Goal: Ask a question: Seek information or help from site administrators or community

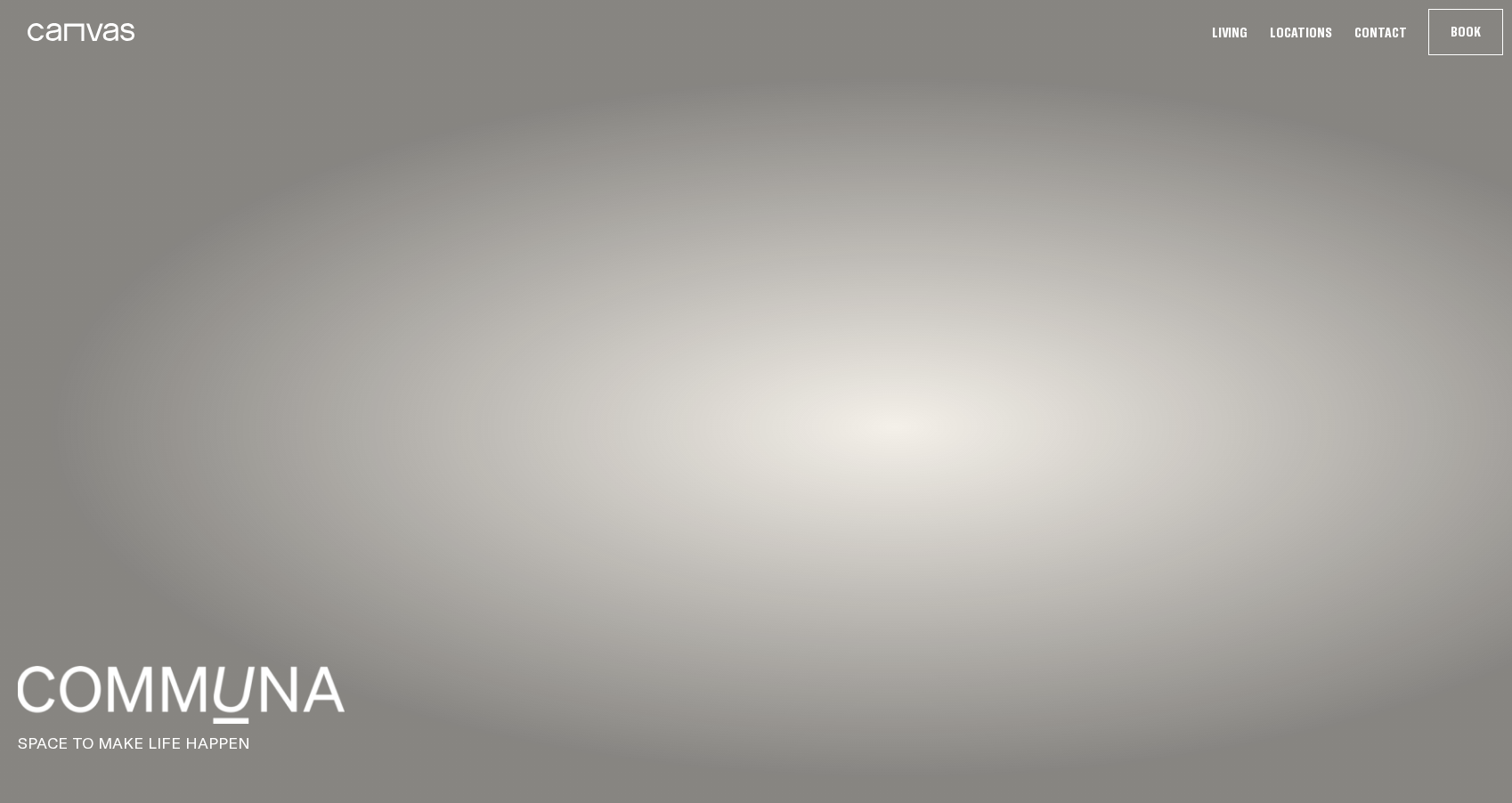
click at [1249, 37] on link "Living" at bounding box center [1230, 32] width 46 height 18
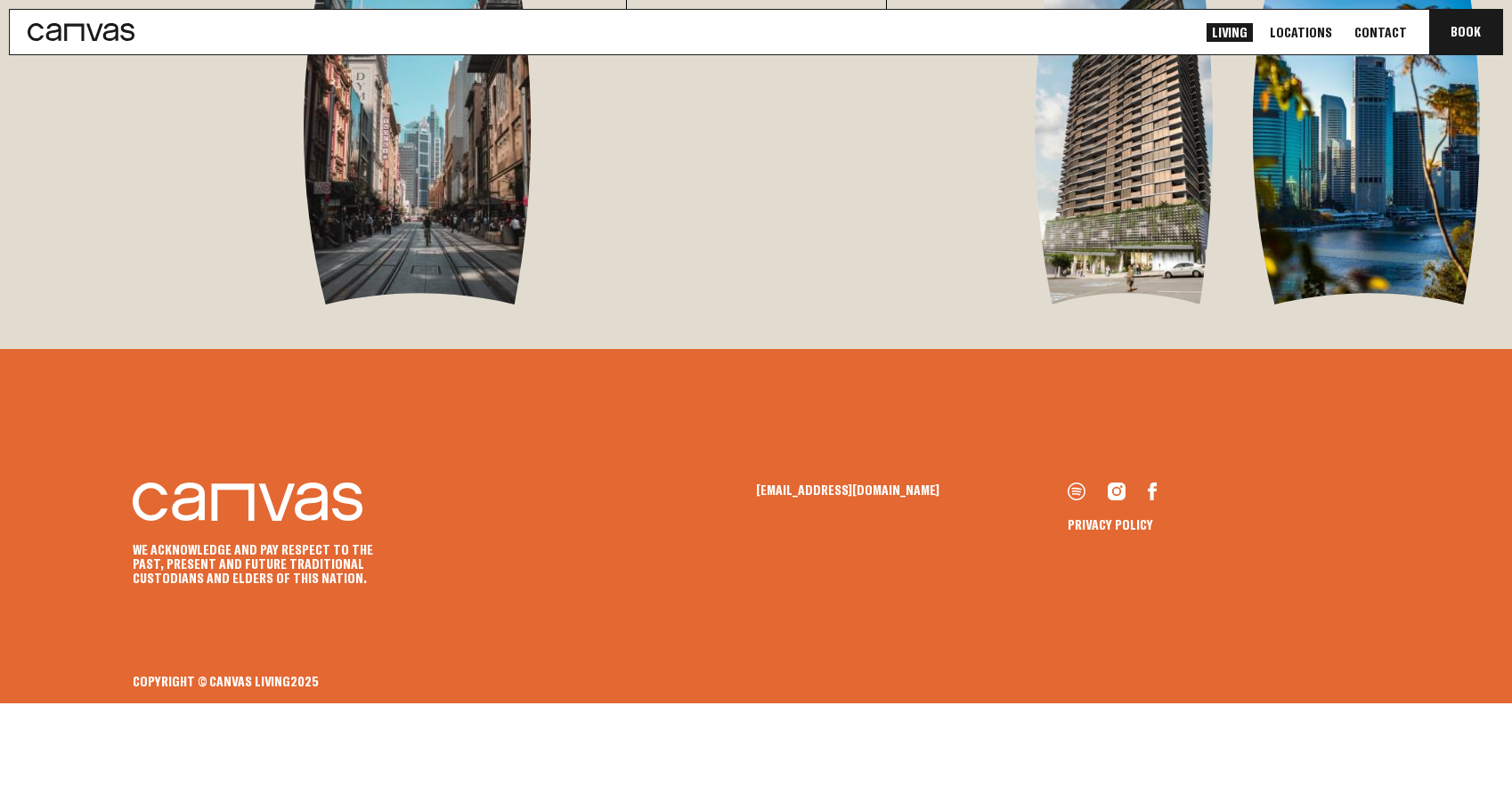
scroll to position [3730, 0]
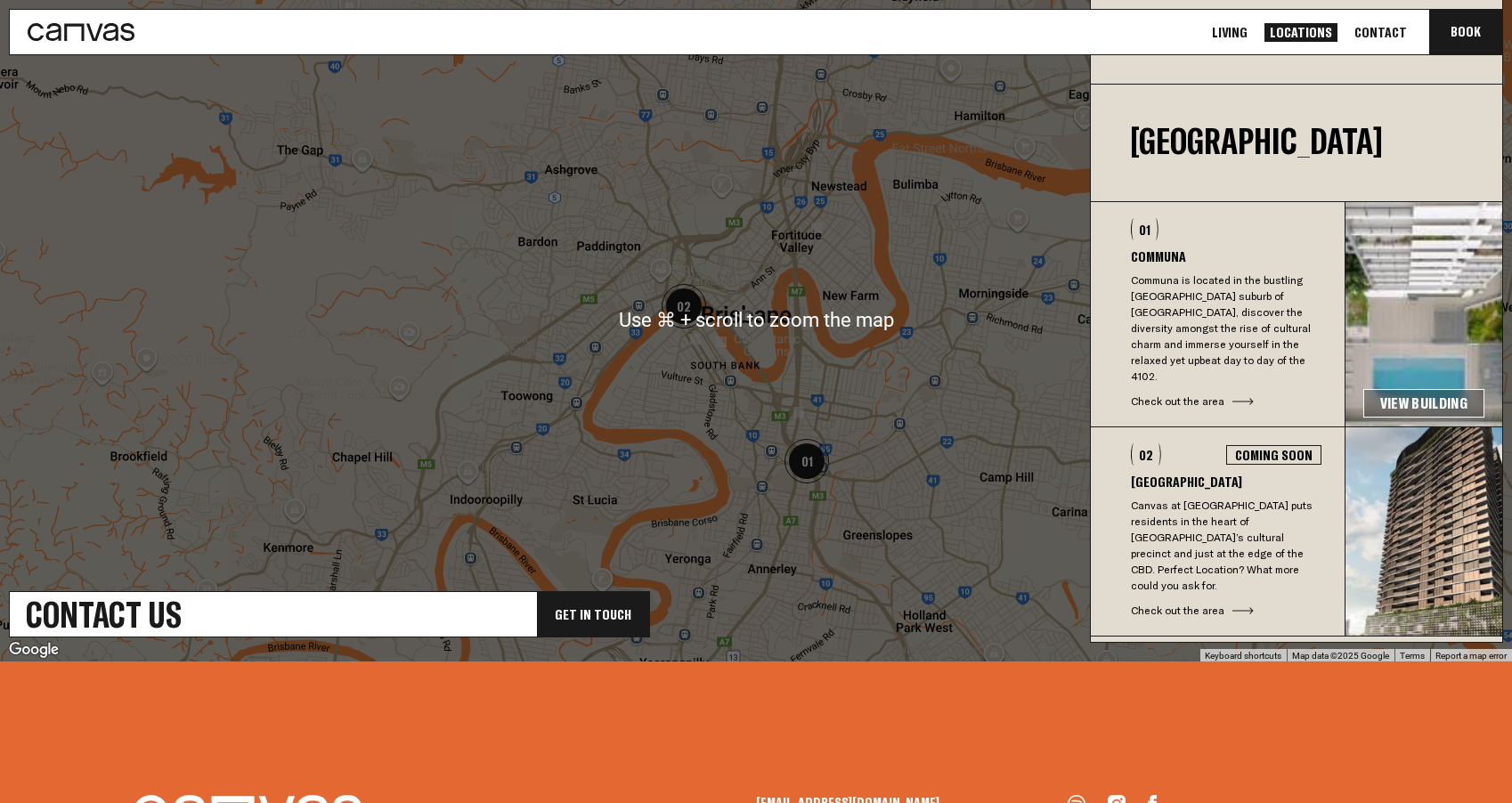
scroll to position [622, 0]
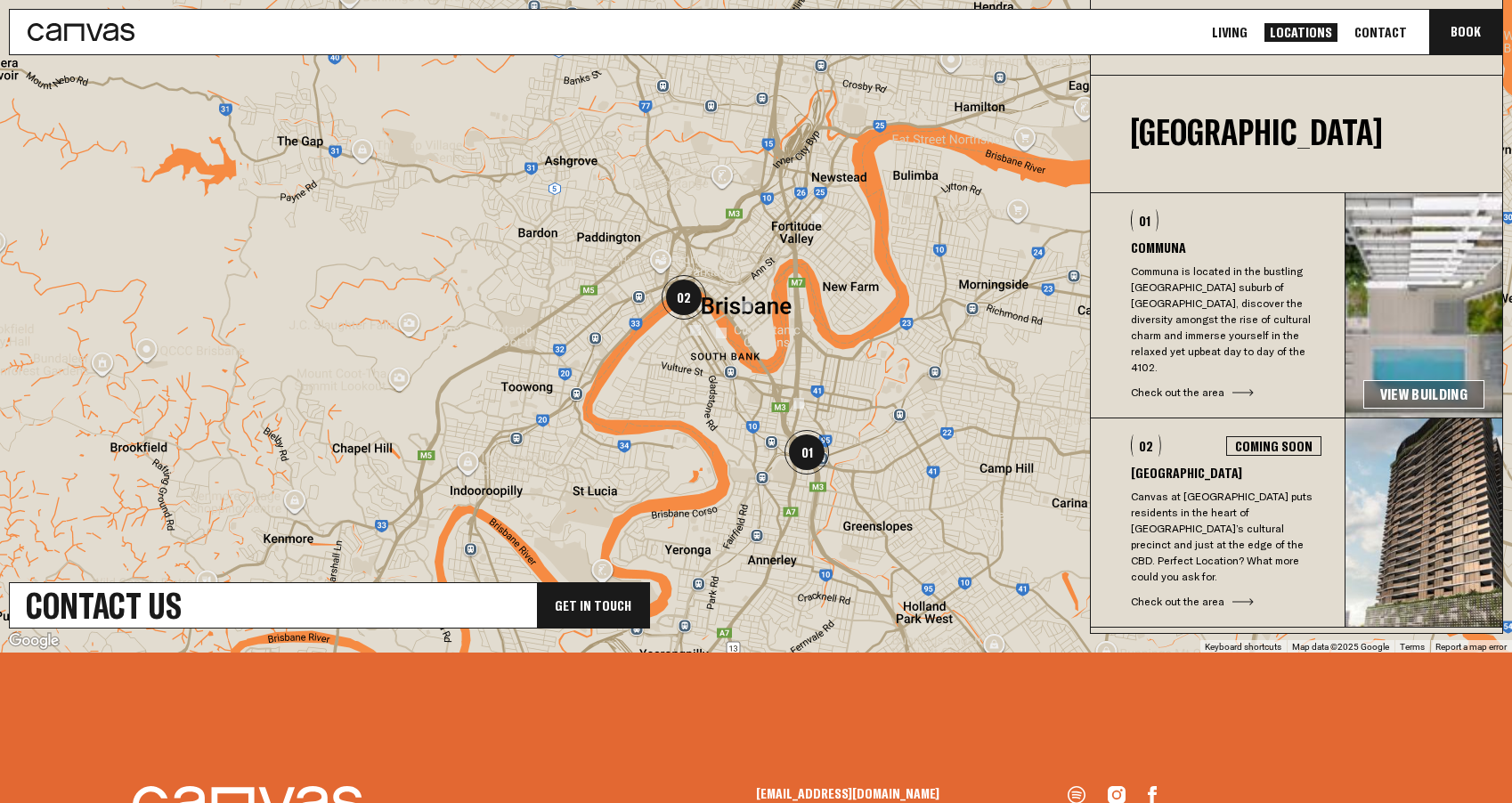
click at [1410, 383] on link "View Building" at bounding box center [1423, 394] width 121 height 29
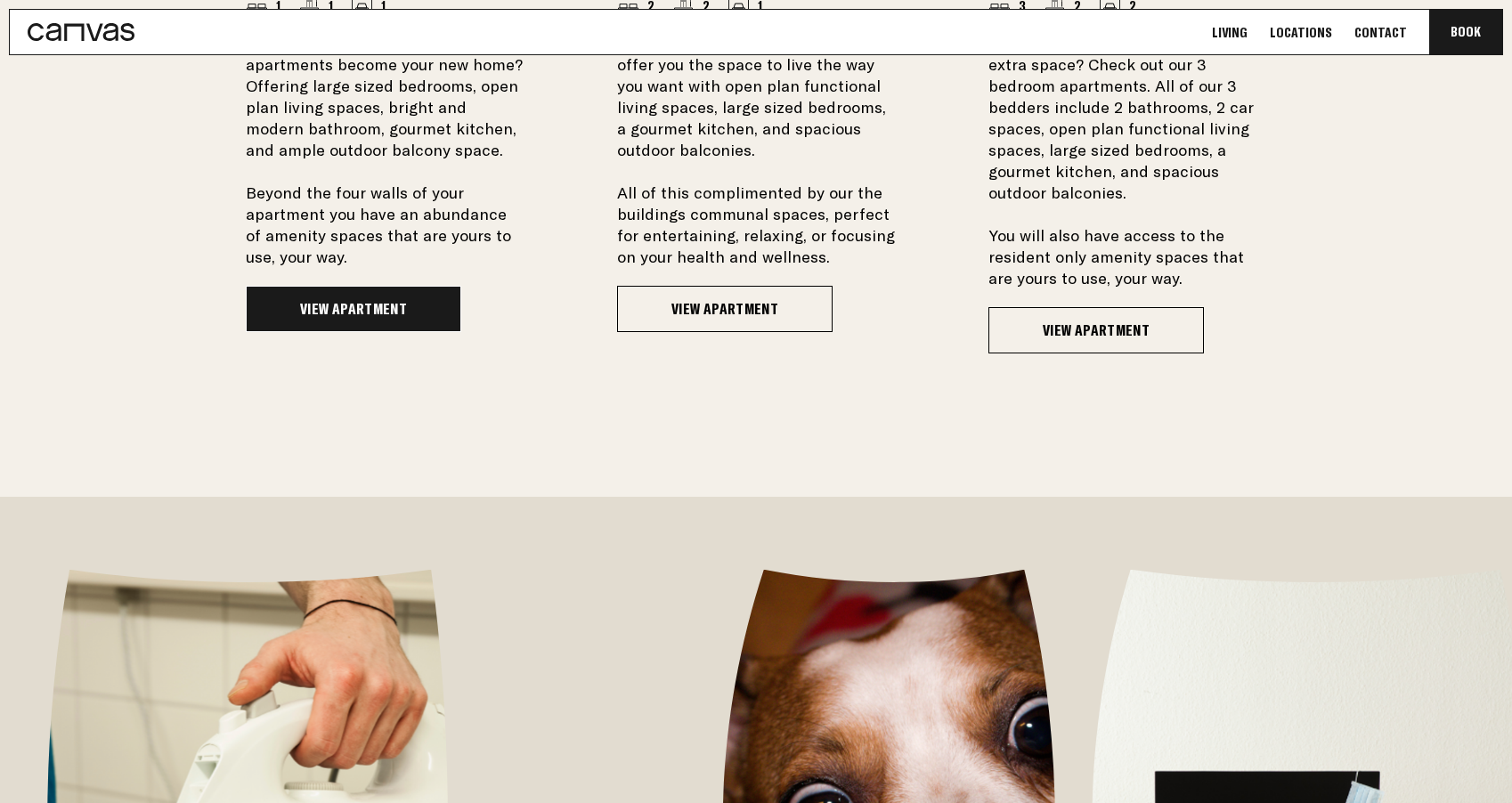
scroll to position [1545, 0]
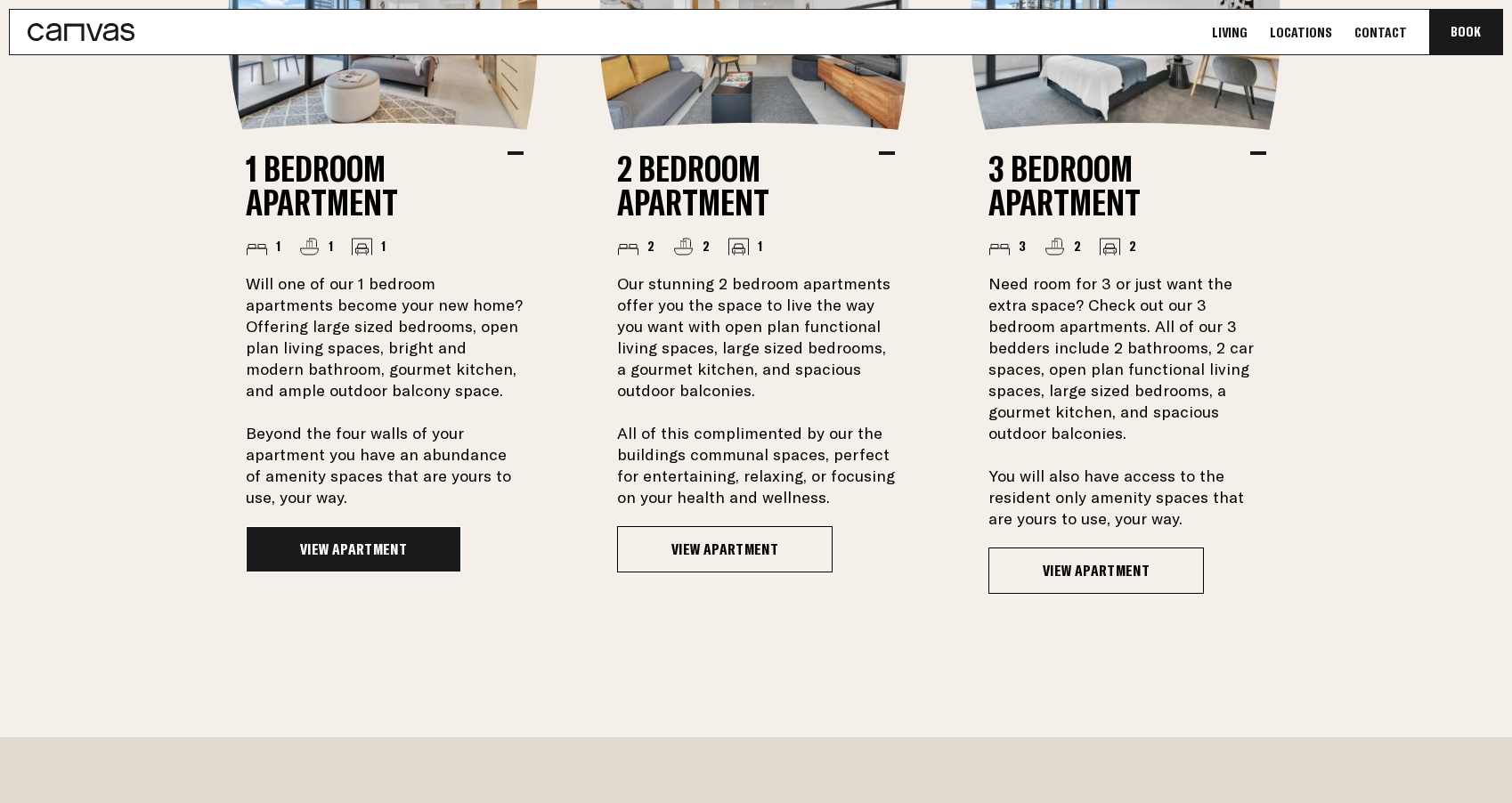
click at [366, 559] on link "View Apartment" at bounding box center [353, 549] width 215 height 46
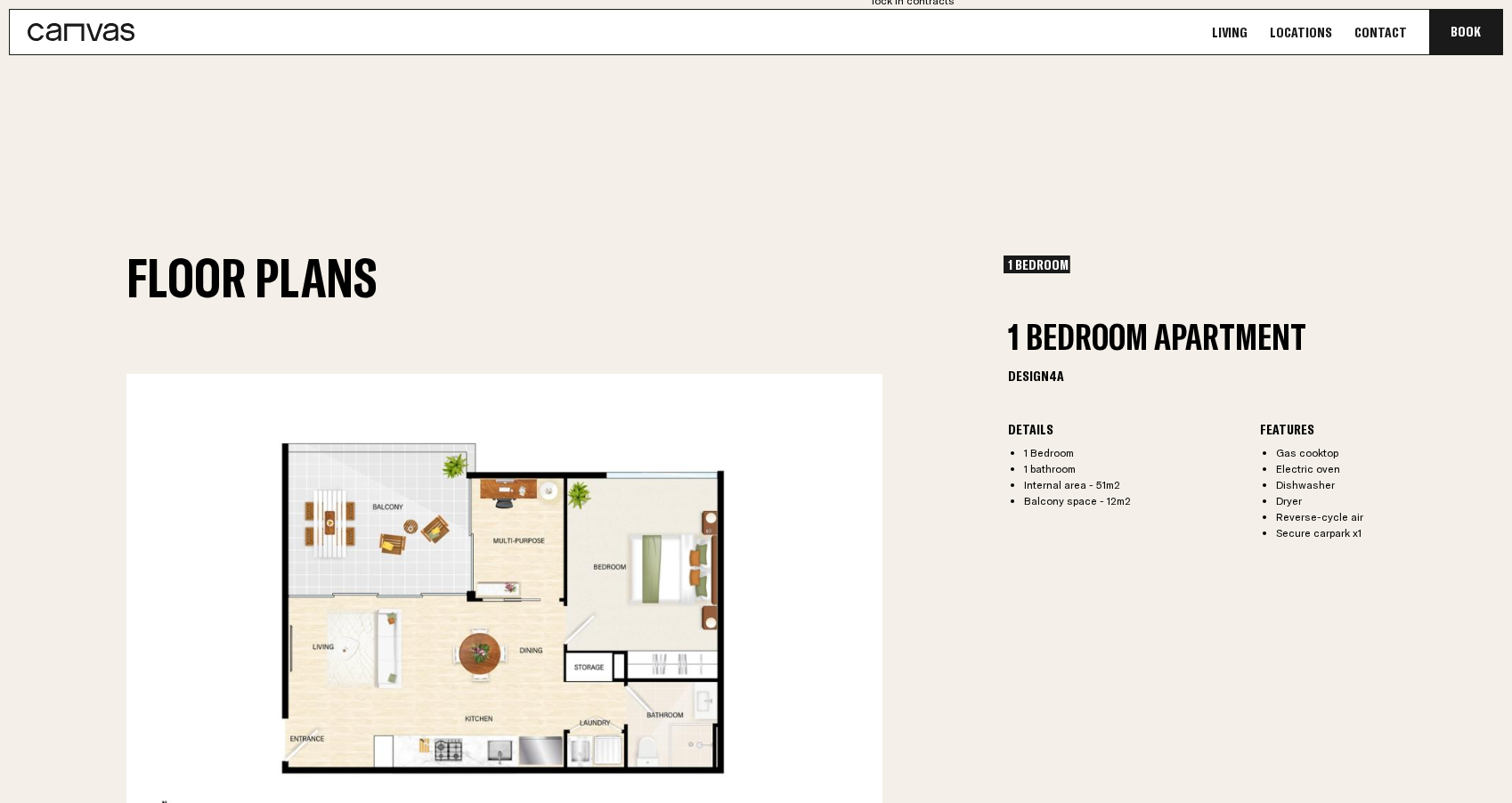
scroll to position [2021, 0]
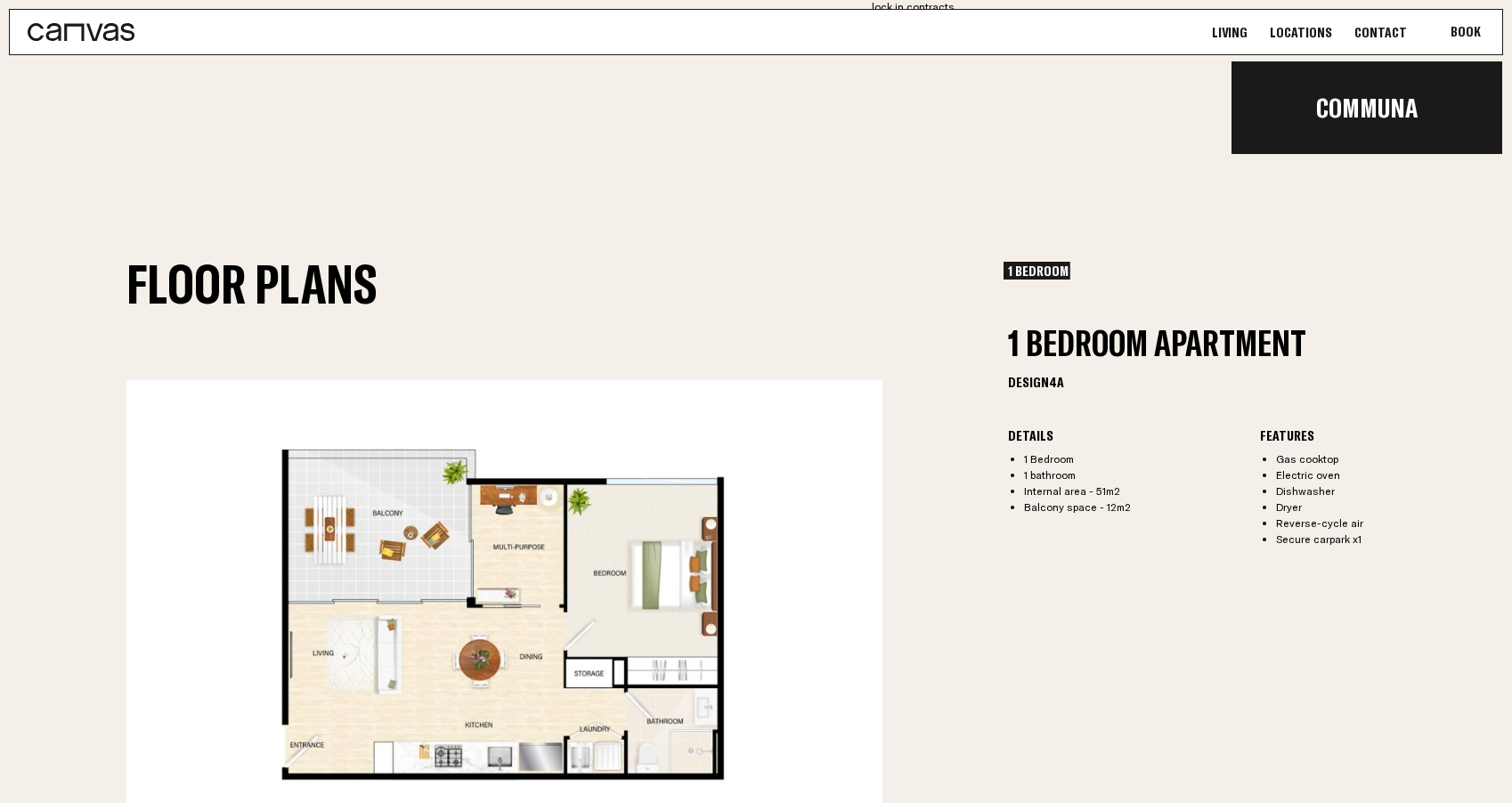
click at [1458, 33] on button "Book Communa" at bounding box center [1466, 32] width 73 height 44
click at [1401, 126] on link "Communa" at bounding box center [1366, 108] width 270 height 61
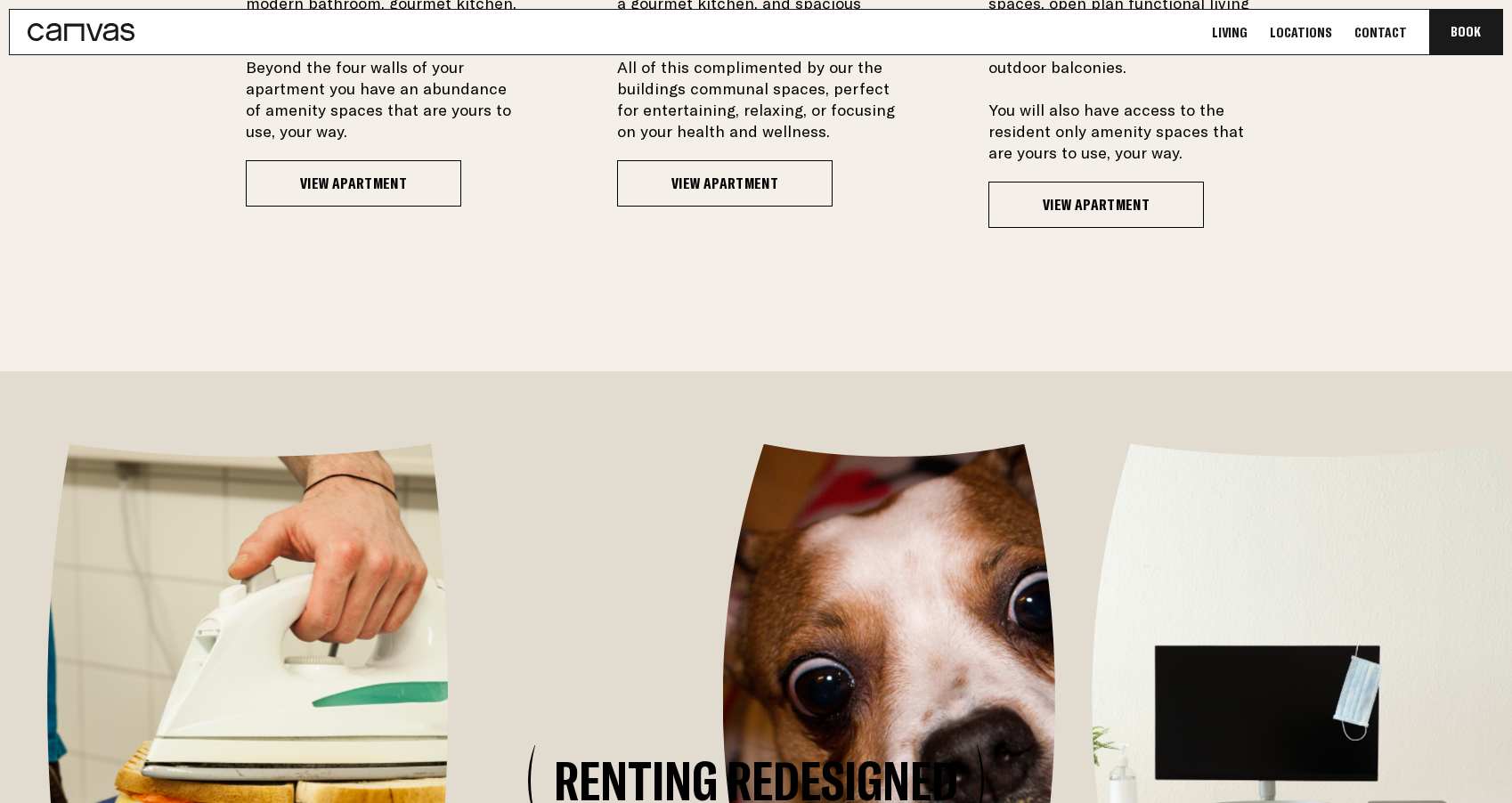
scroll to position [1697, 0]
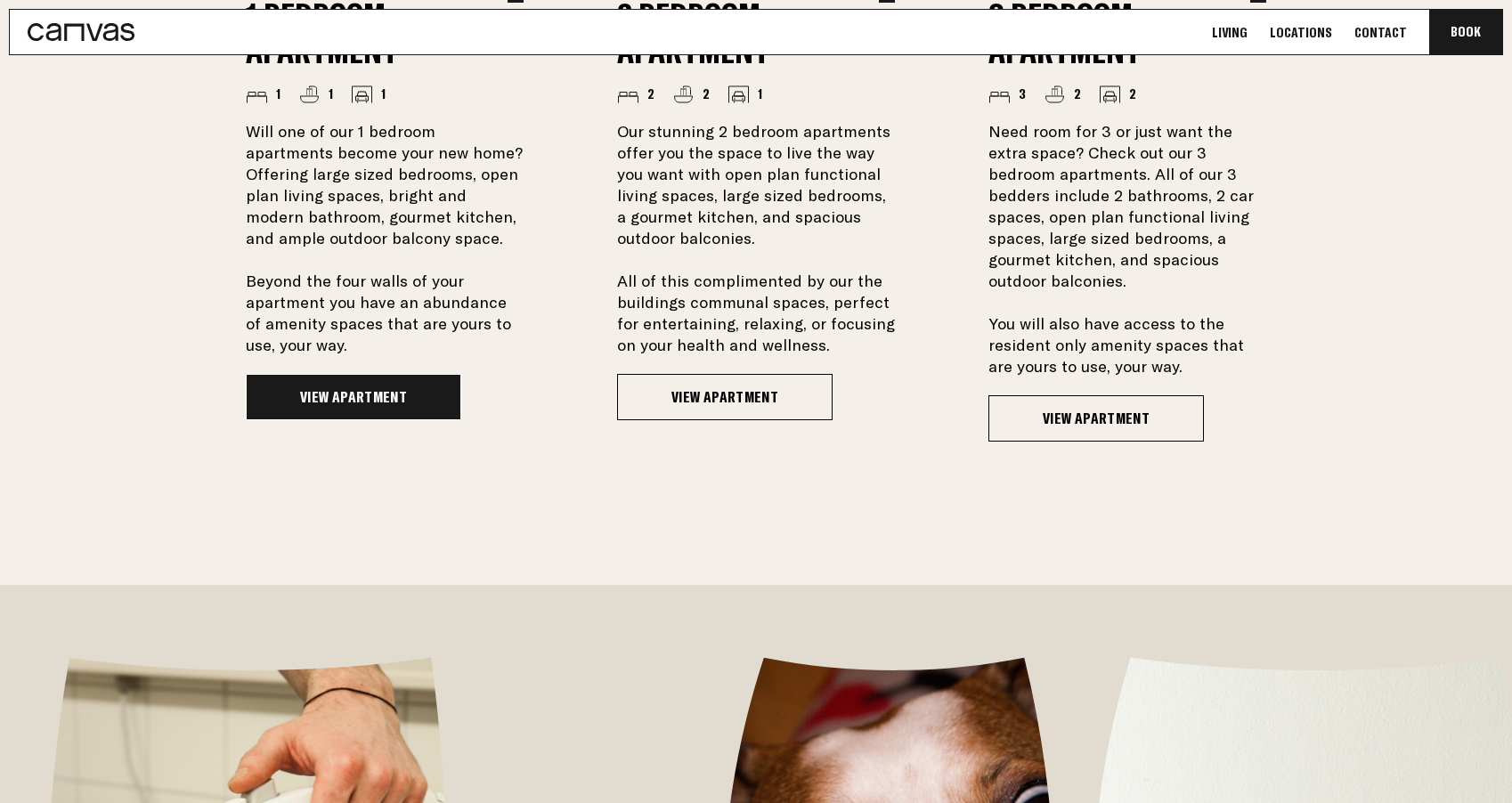
click at [415, 400] on link "View Apartment" at bounding box center [353, 397] width 215 height 46
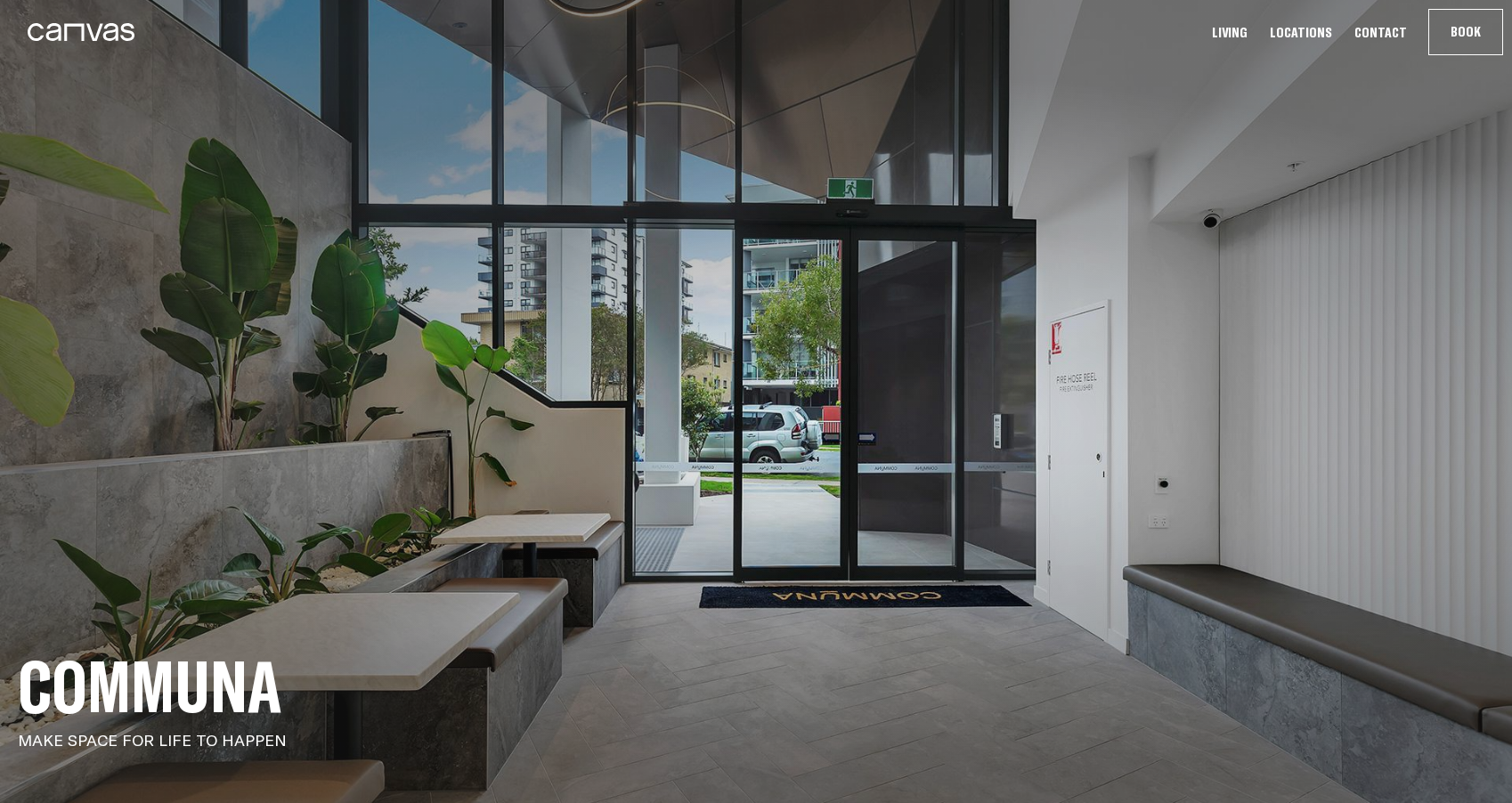
click at [1379, 31] on link "Contact" at bounding box center [1381, 32] width 64 height 18
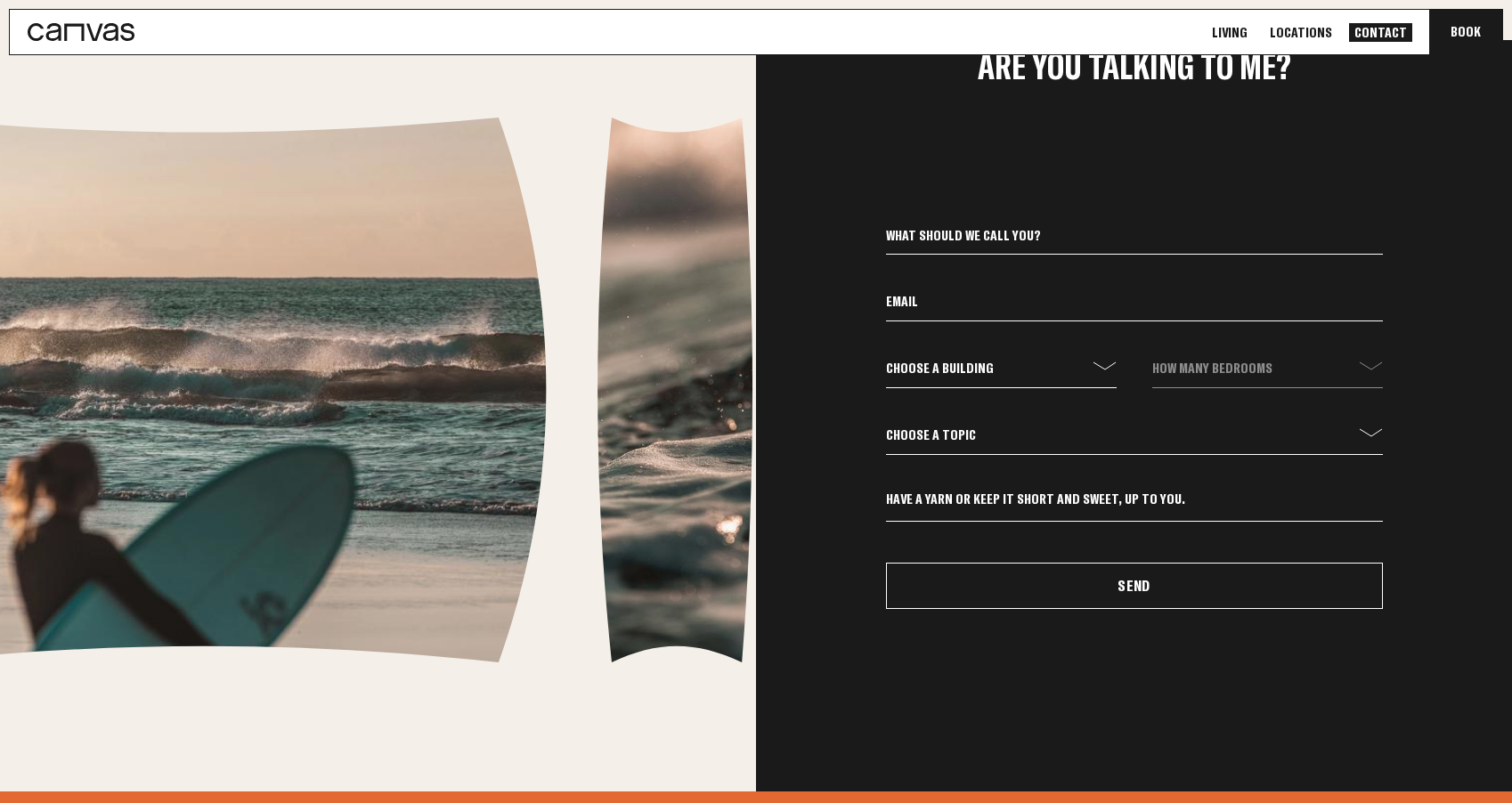
scroll to position [723, 0]
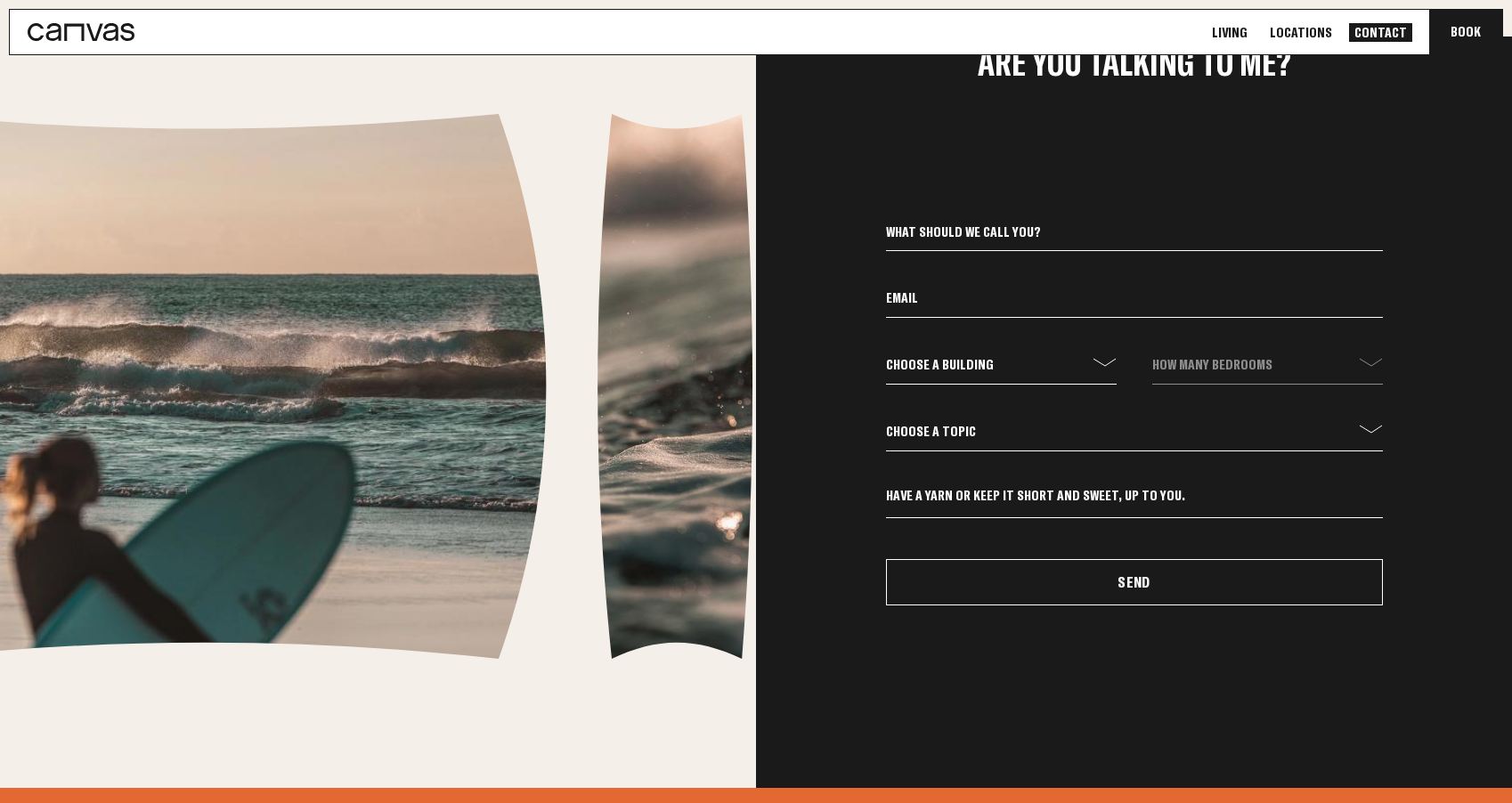
click at [972, 359] on select "Choose a building communa" at bounding box center [1002, 369] width 231 height 30
select select "communa"
click at [886, 354] on select "Choose a building communa" at bounding box center [1002, 369] width 231 height 30
click at [1211, 356] on select "How many bedrooms - 1 Bed 2 Bed 3 Bed" at bounding box center [1268, 369] width 231 height 30
select select "1 Bed"
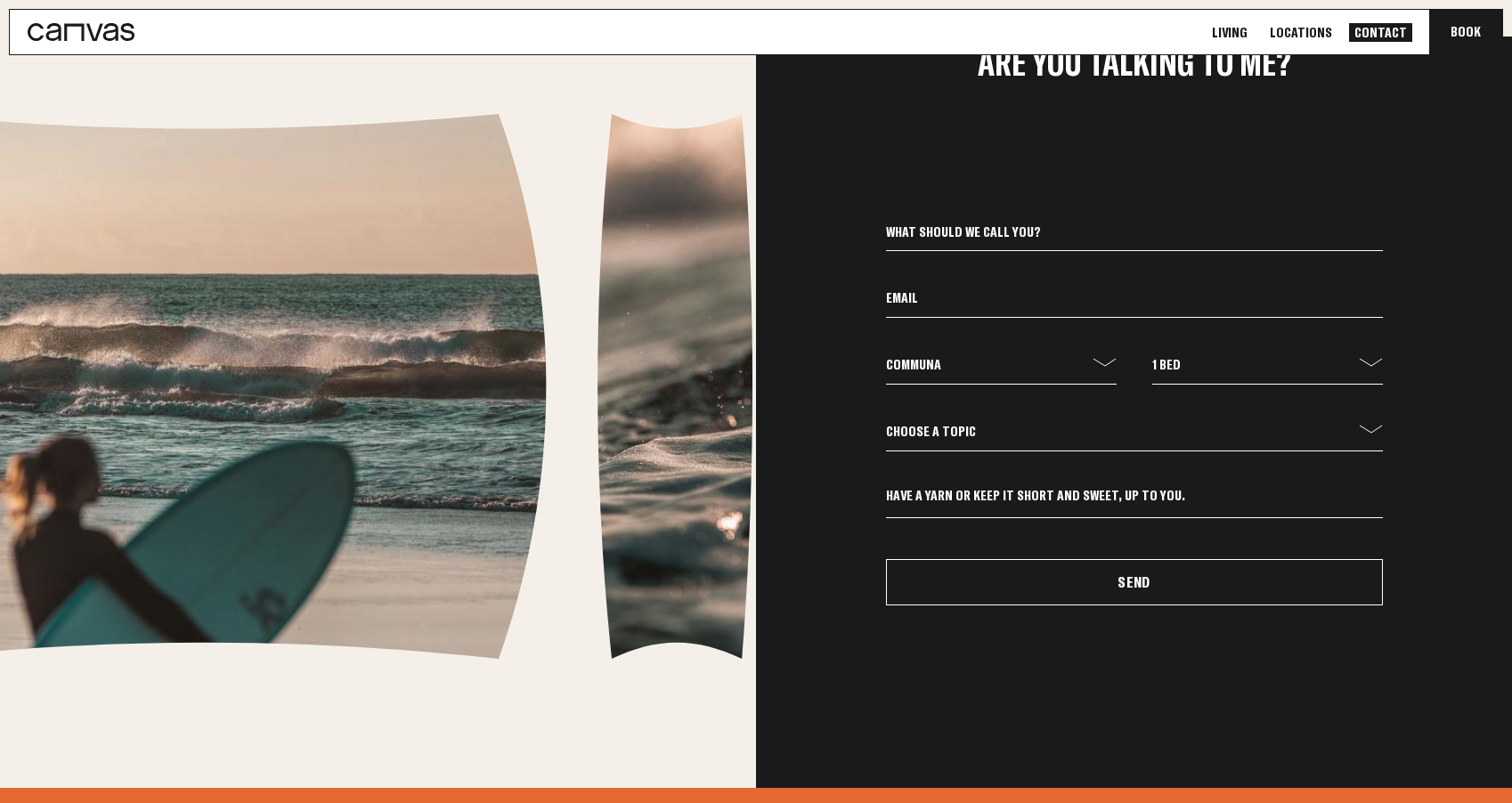
click at [1153, 354] on select "How many bedrooms - 1 Bed 2 Bed 3 Bed" at bounding box center [1268, 369] width 231 height 30
click at [1147, 448] on select "Choose a topic General Enquiry Booking Enquiry Other" at bounding box center [1134, 436] width 497 height 30
select select "Booking Enquiry"
click at [886, 421] on select "Choose a topic General Enquiry Booking Enquiry Other" at bounding box center [1134, 436] width 497 height 30
click at [1098, 506] on textarea at bounding box center [1134, 503] width 497 height 31
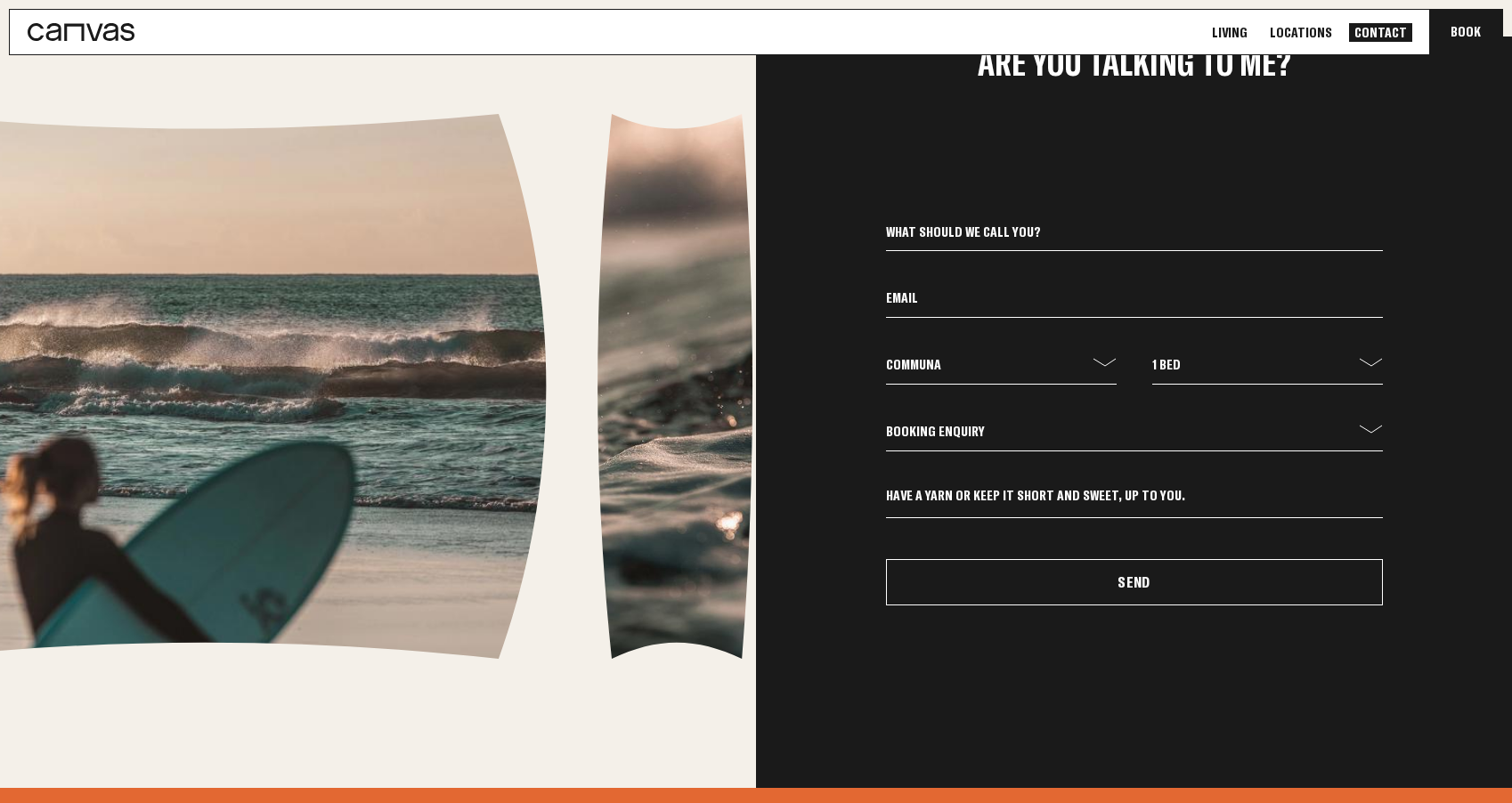
click at [928, 302] on input "email" at bounding box center [1134, 303] width 497 height 30
type input "[EMAIL_ADDRESS][DOMAIN_NAME]"
click at [951, 232] on input at bounding box center [1134, 235] width 497 height 30
type input "Wiki"
click at [1053, 497] on textarea at bounding box center [1134, 503] width 497 height 31
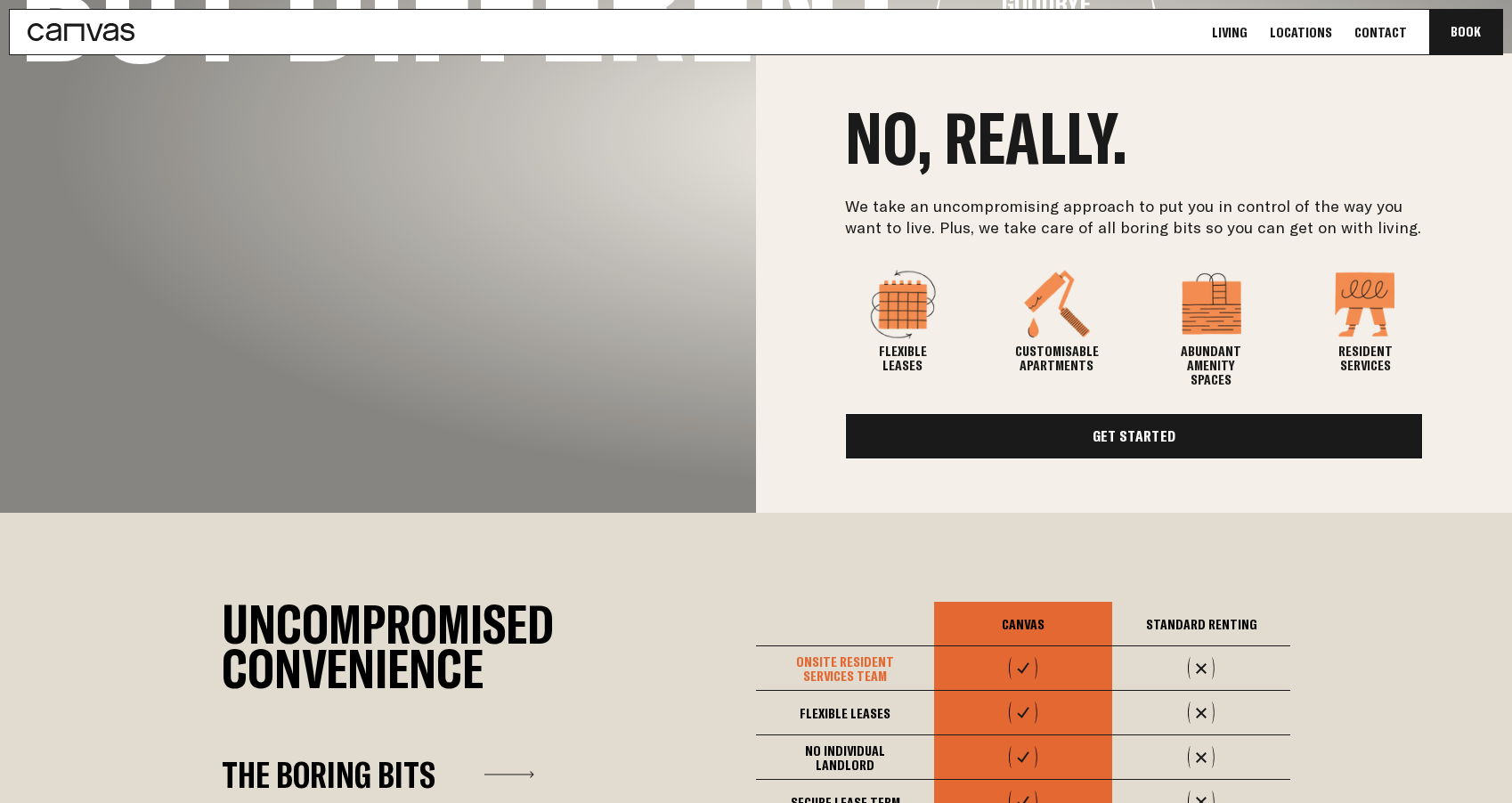
scroll to position [745, 0]
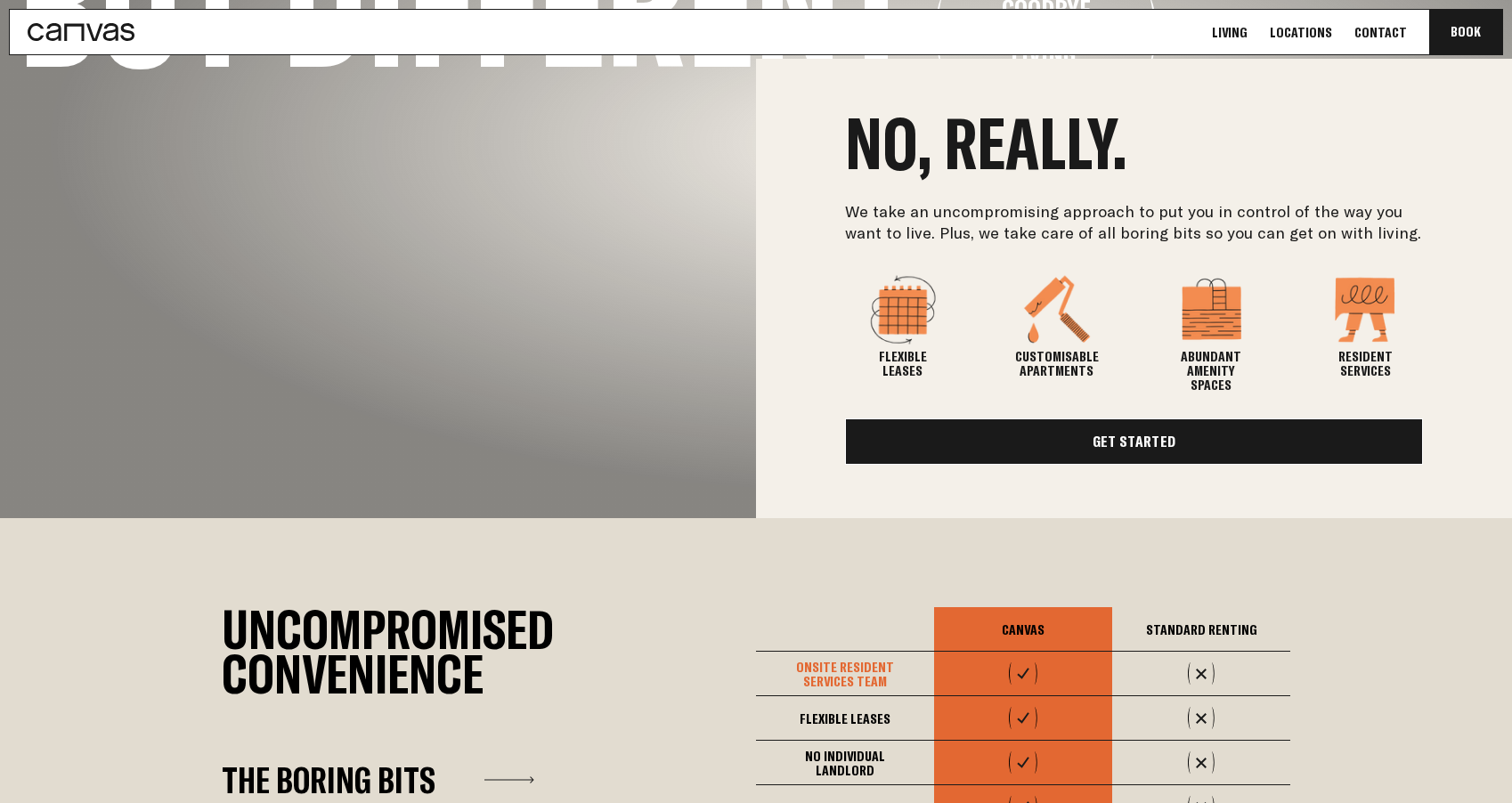
click at [1125, 440] on link "Get Started" at bounding box center [1134, 441] width 578 height 46
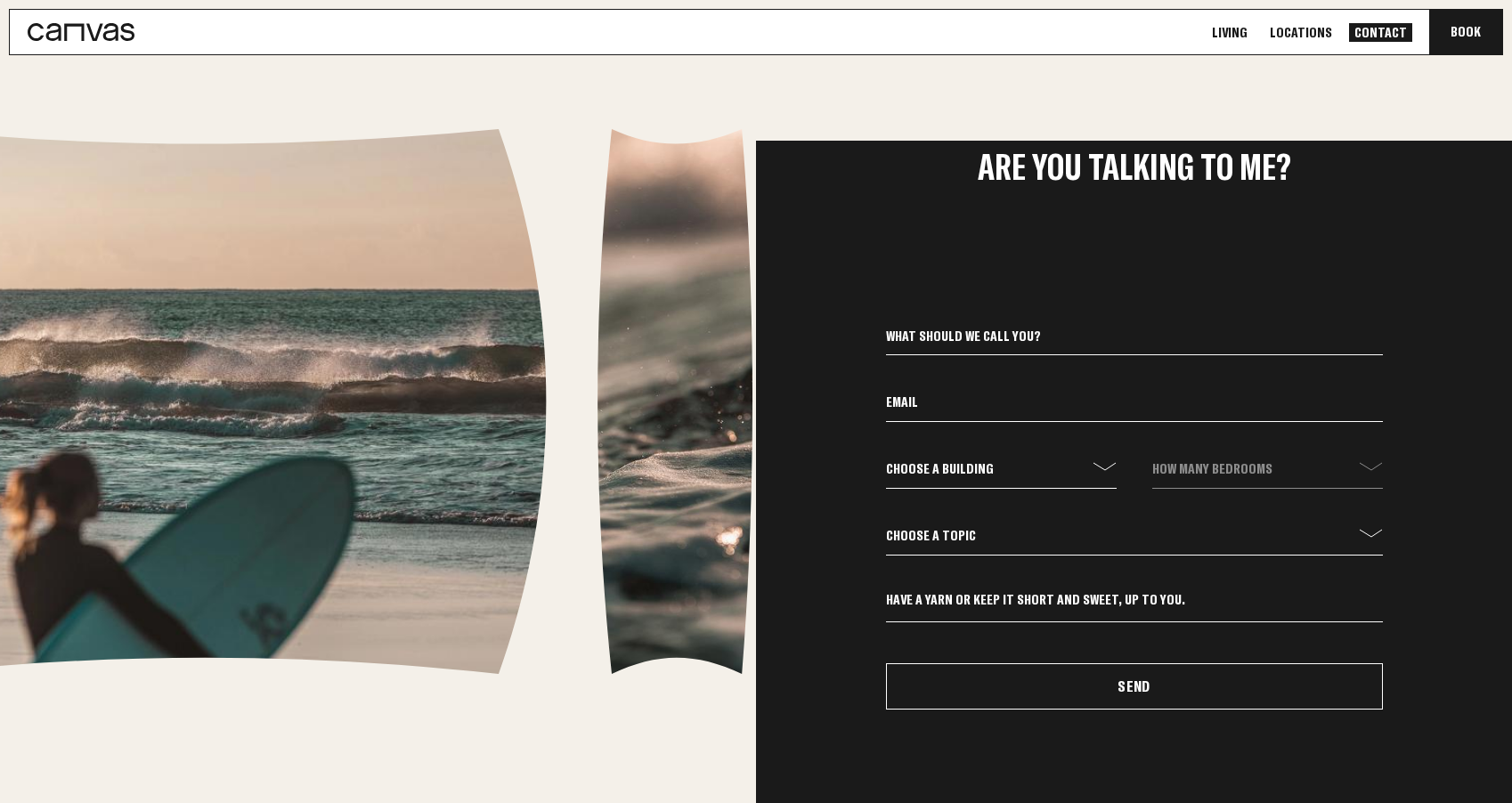
scroll to position [648, 0]
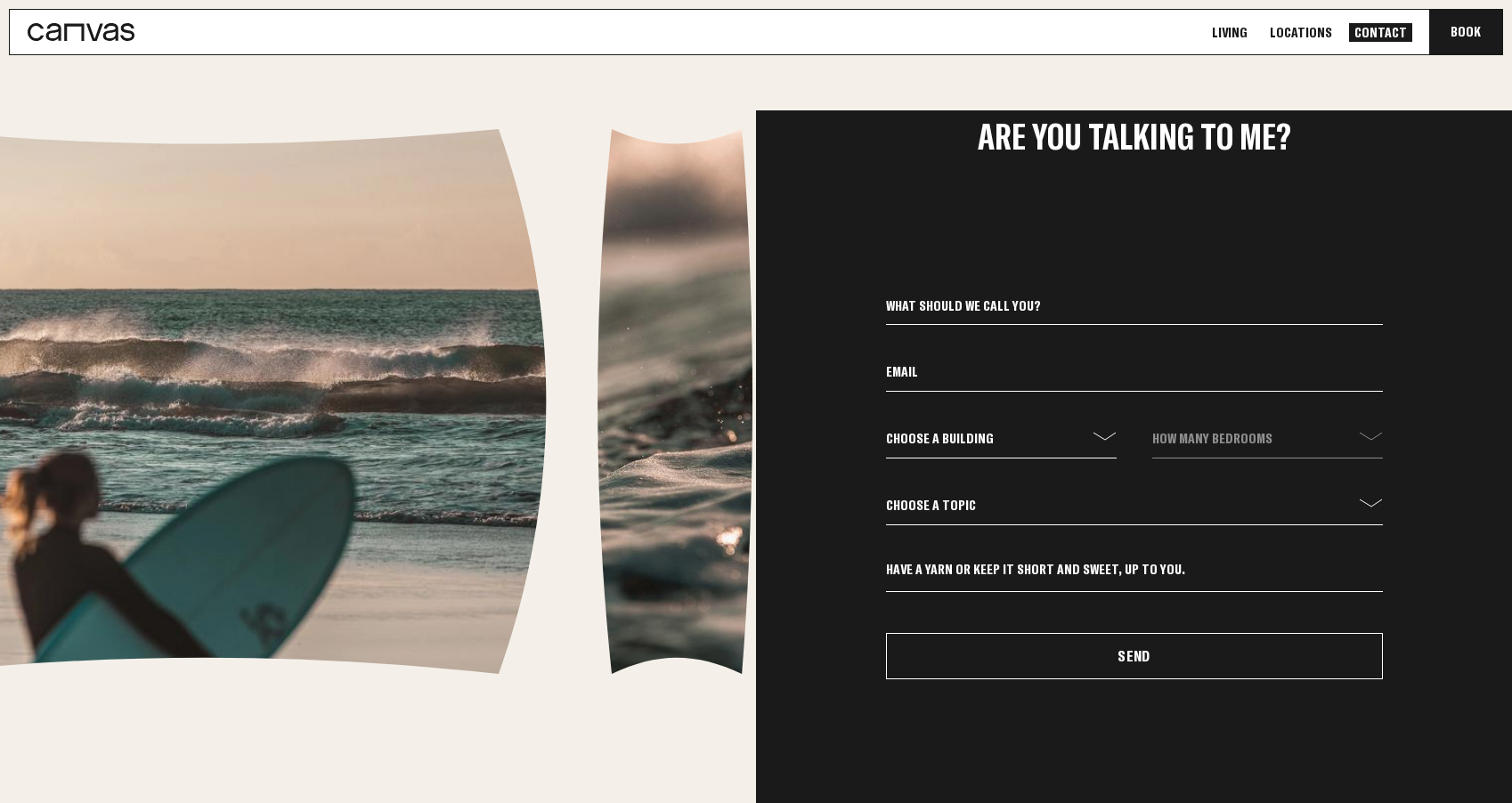
click at [1047, 301] on input at bounding box center [1134, 309] width 497 height 30
click at [996, 498] on select "Choose a topic General Enquiry Booking Enquiry Other" at bounding box center [1134, 509] width 497 height 30
select select "General Enquiry"
click at [886, 495] on select "Choose a topic General Enquiry Booking Enquiry Other" at bounding box center [1134, 509] width 497 height 30
click at [976, 306] on input at bounding box center [1134, 309] width 497 height 30
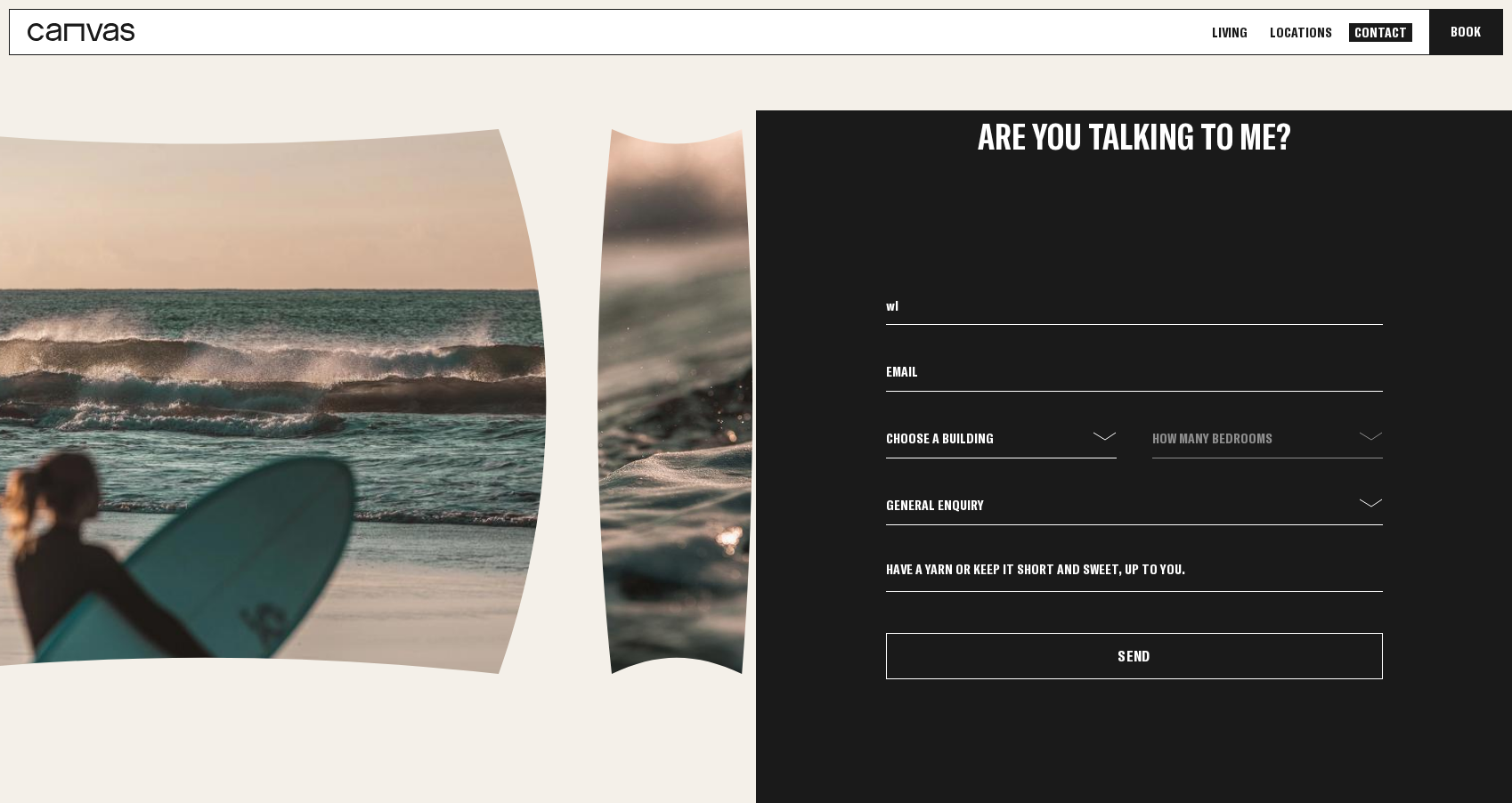
type input "w"
type input "Wiki"
click at [1001, 378] on input "email" at bounding box center [1134, 377] width 497 height 30
type input "[EMAIL_ADDRESS][DOMAIN_NAME]"
click at [981, 435] on select "Choose a building communa" at bounding box center [1002, 443] width 231 height 30
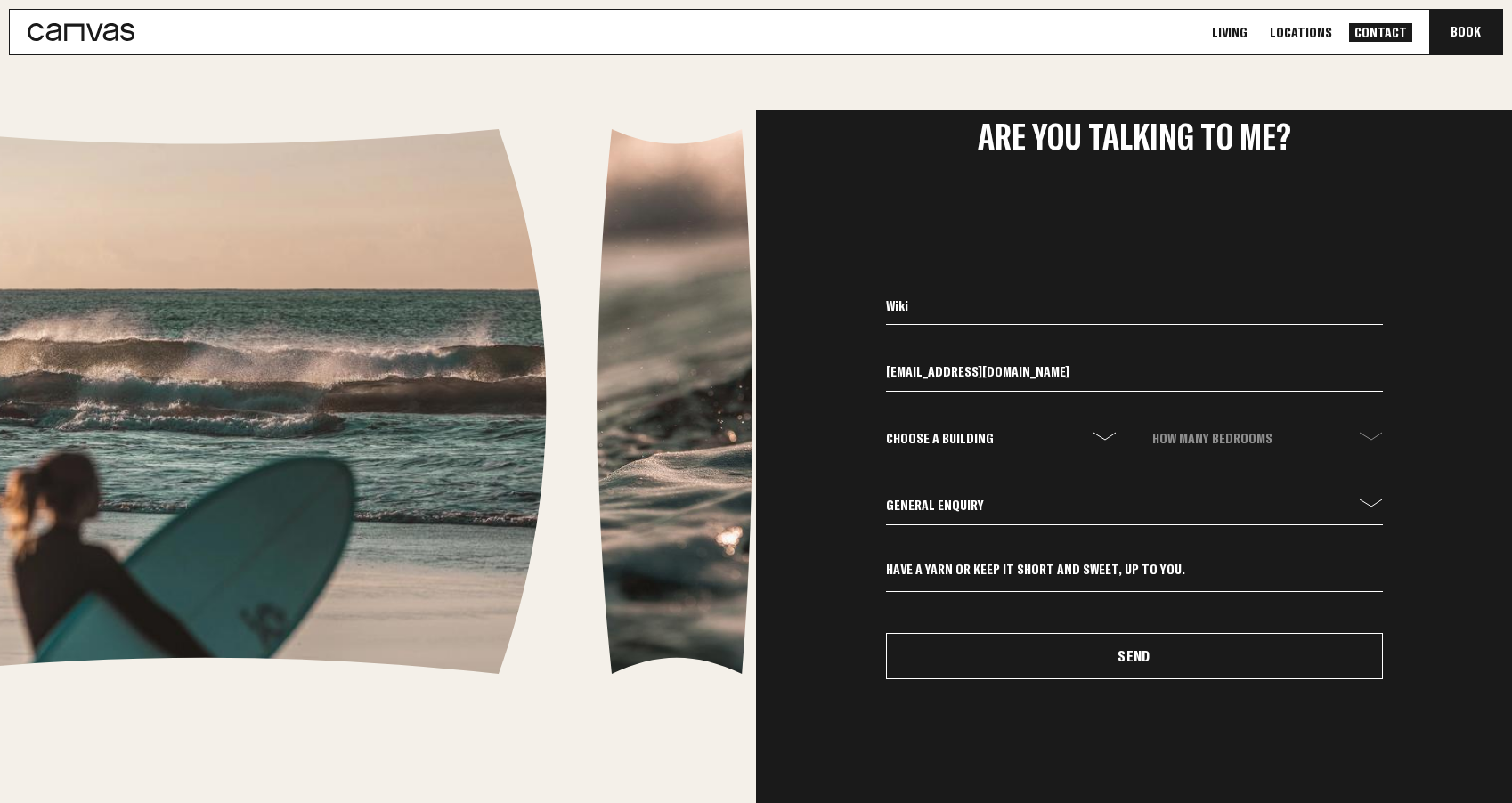
select select "communa"
click at [886, 428] on select "Choose a building communa" at bounding box center [1002, 443] width 231 height 30
click at [1190, 436] on select "How many bedrooms - 1 Bed 2 Bed 3 Bed" at bounding box center [1268, 443] width 231 height 30
click at [1153, 428] on select "How many bedrooms - 1 Bed 2 Bed 3 Bed" at bounding box center [1268, 443] width 231 height 30
click at [1205, 437] on select "How many bedrooms - 1 Bed 2 Bed 3 Bed" at bounding box center [1268, 443] width 231 height 30
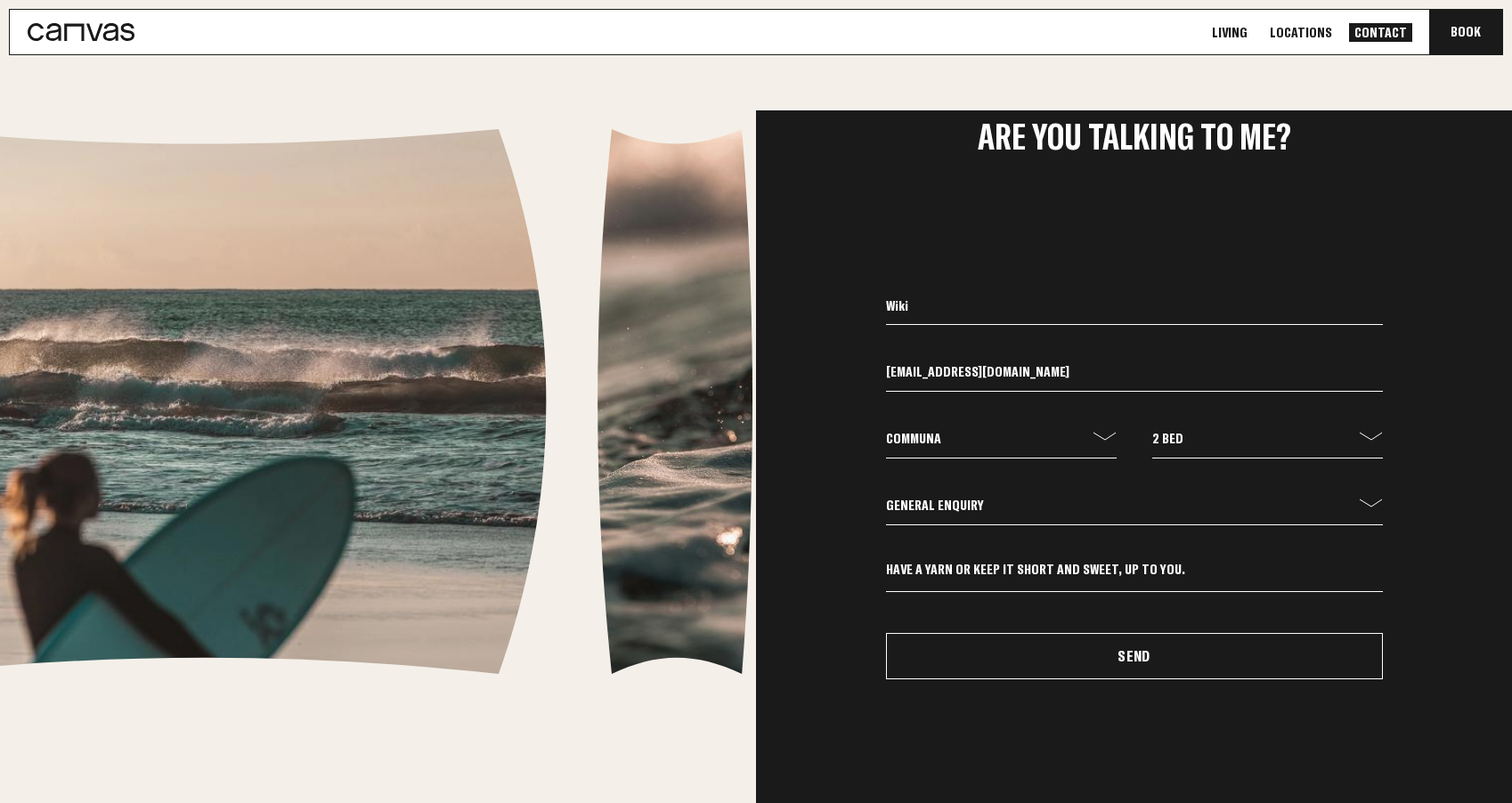
select select "1 Bed"
click at [1153, 428] on select "How many bedrooms - 1 Bed 2 Bed 3 Bed" at bounding box center [1268, 443] width 231 height 30
click at [1087, 562] on textarea at bounding box center [1134, 577] width 497 height 31
type textarea "Just wondering will there be a chance to move in in December or January"
click at [1157, 658] on button "Send" at bounding box center [1134, 656] width 497 height 46
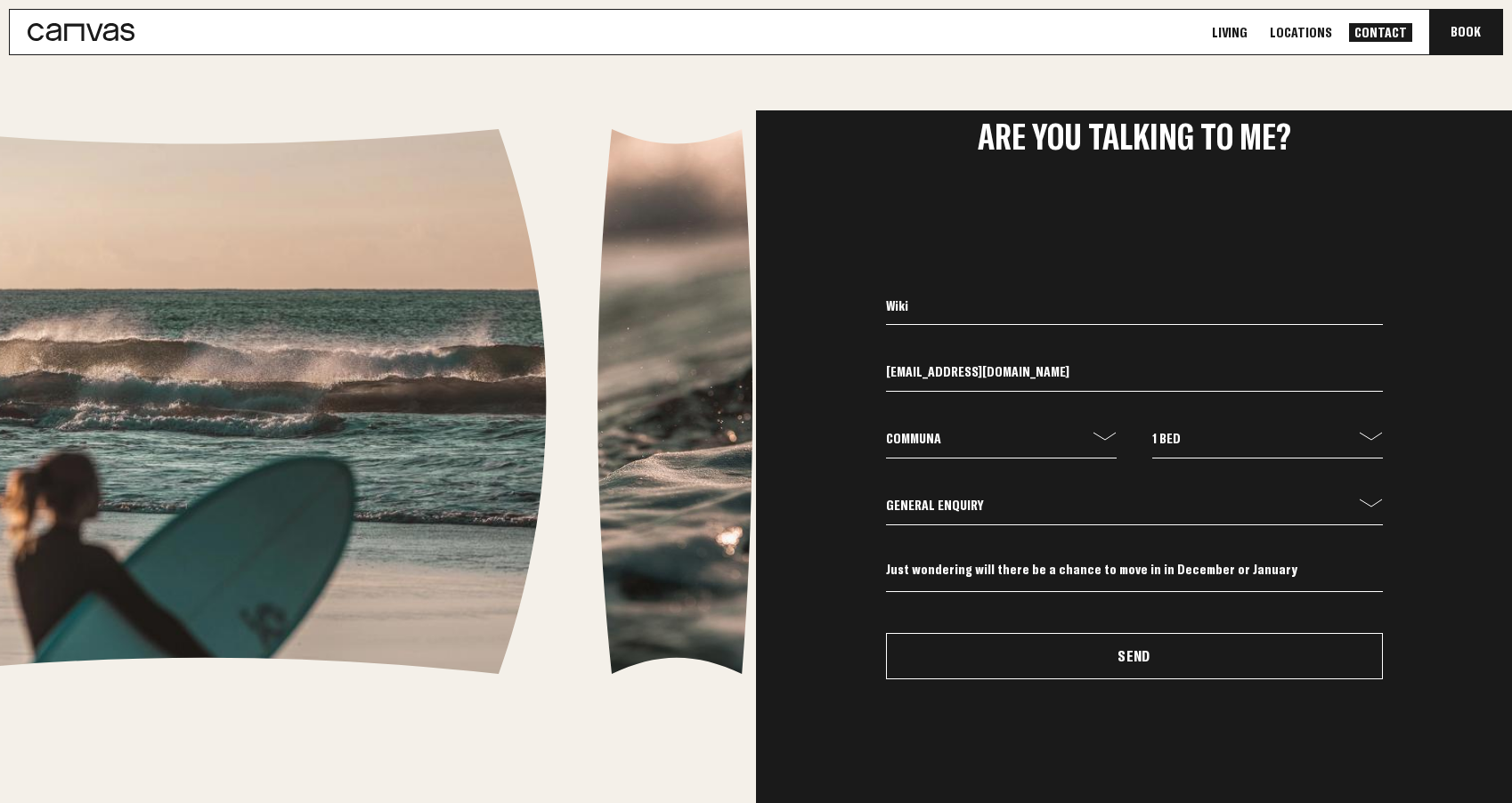
select select
